Goal: Transaction & Acquisition: Purchase product/service

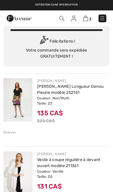
scroll to position [3, 0]
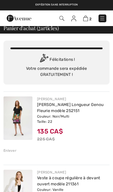
click at [10, 149] on div "Enlever" at bounding box center [9, 150] width 13 height 5
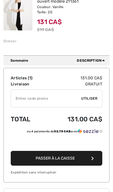
scroll to position [118, 0]
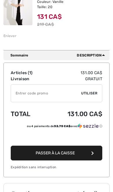
click at [61, 92] on input "TEXT" at bounding box center [46, 93] width 70 height 17
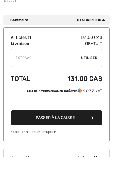
type input "EXTRA20"
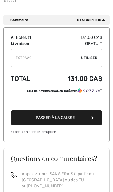
click at [79, 116] on button "Passer à la caisse" at bounding box center [57, 117] width 92 height 15
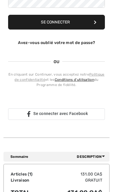
scroll to position [135, 0]
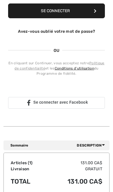
click at [96, 145] on span "Description" at bounding box center [92, 145] width 30 height 5
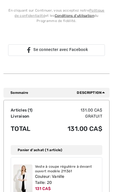
scroll to position [188, 0]
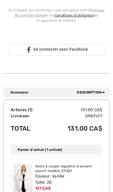
click at [31, 95] on div "Sommaire Description" at bounding box center [56, 93] width 106 height 10
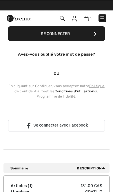
scroll to position [112, 0]
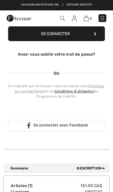
click at [88, 19] on img at bounding box center [86, 19] width 5 height 6
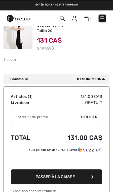
click at [60, 118] on input "TEXT" at bounding box center [46, 116] width 70 height 17
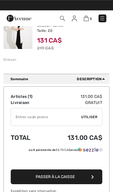
scroll to position [94, 0]
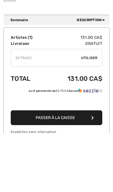
type input "EXTRA20"
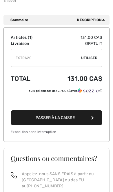
click at [92, 59] on span "Utiliser" at bounding box center [89, 57] width 16 height 5
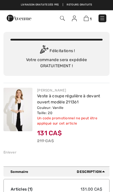
scroll to position [0, 0]
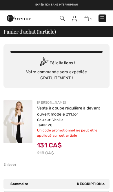
click at [20, 123] on img at bounding box center [17, 121] width 29 height 43
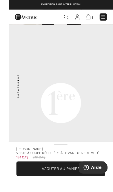
scroll to position [2, 0]
